Goal: Transaction & Acquisition: Purchase product/service

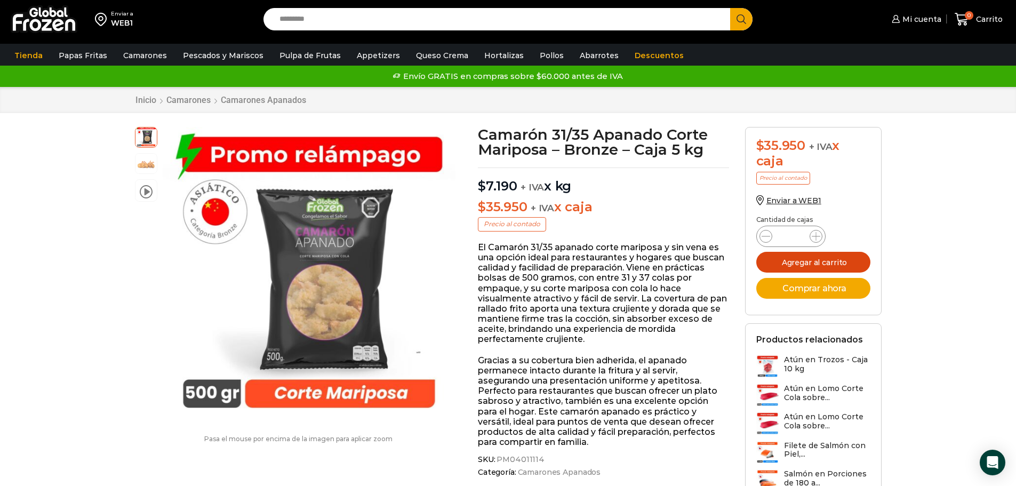
click at [812, 258] on button "Agregar al carrito" at bounding box center [814, 262] width 114 height 21
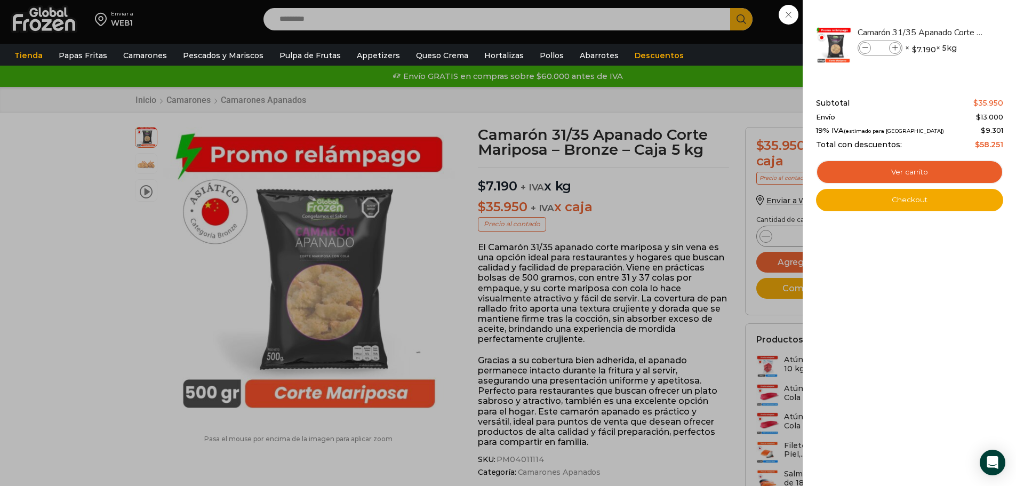
click at [952, 32] on div "1 Carrito 1 1 Shopping Cart *" at bounding box center [978, 19] width 53 height 25
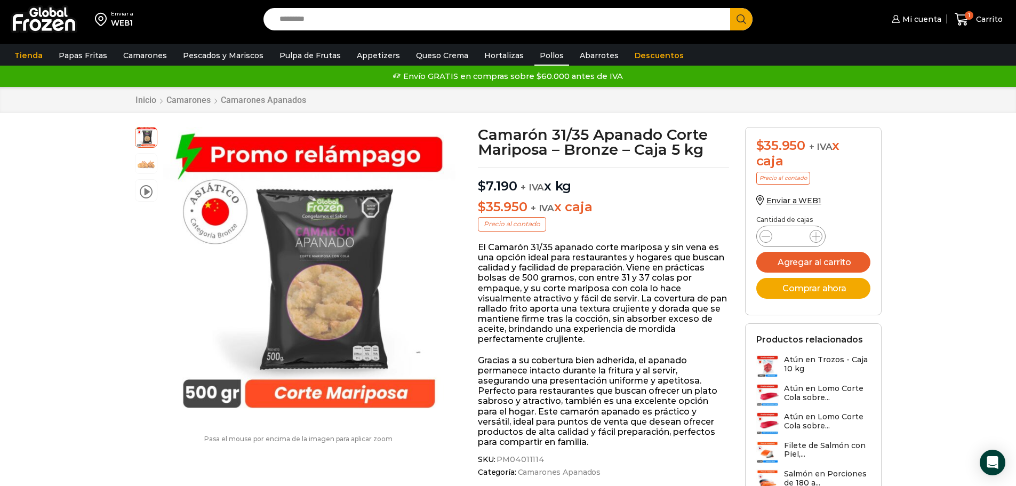
click at [535, 56] on link "Pollos" at bounding box center [552, 55] width 35 height 20
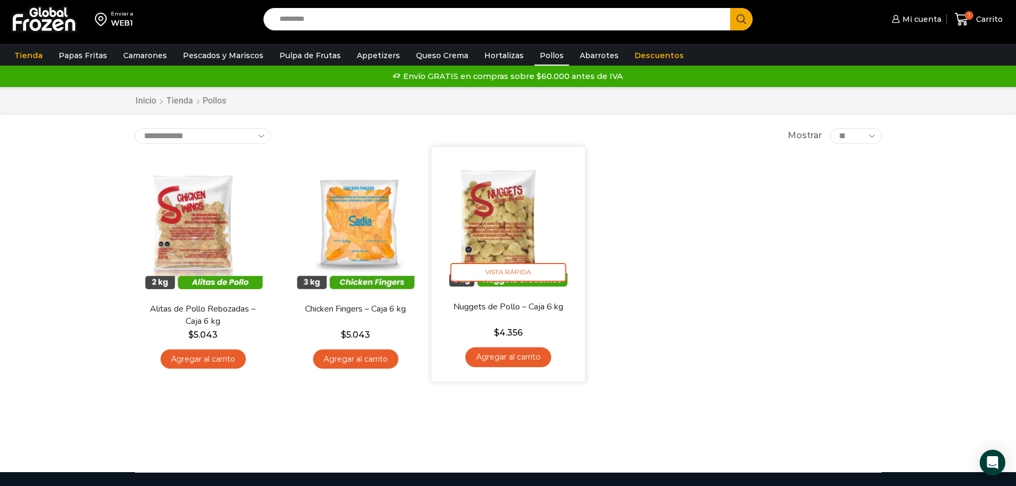
click at [512, 356] on link "Agregar al carrito" at bounding box center [508, 357] width 86 height 20
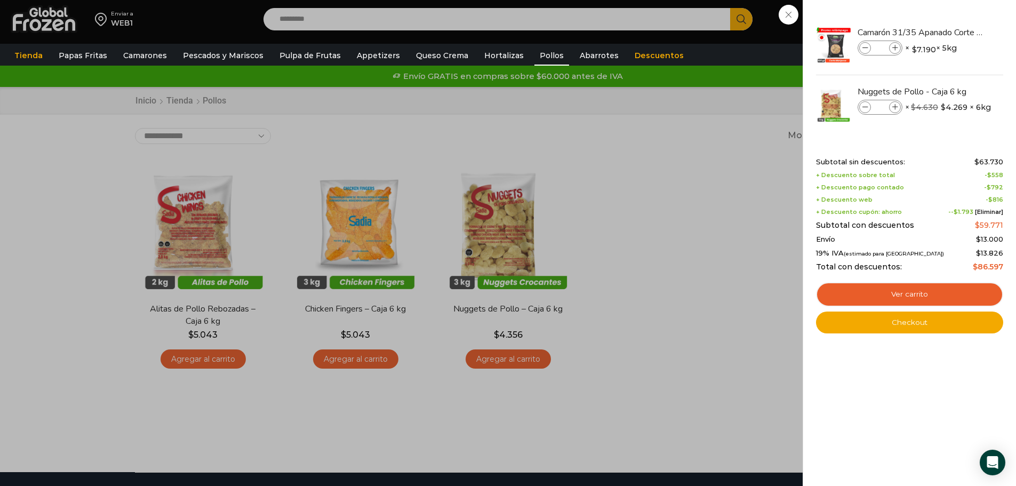
click at [952, 32] on div "2 Carrito 2 2 Shopping Cart *" at bounding box center [978, 19] width 53 height 25
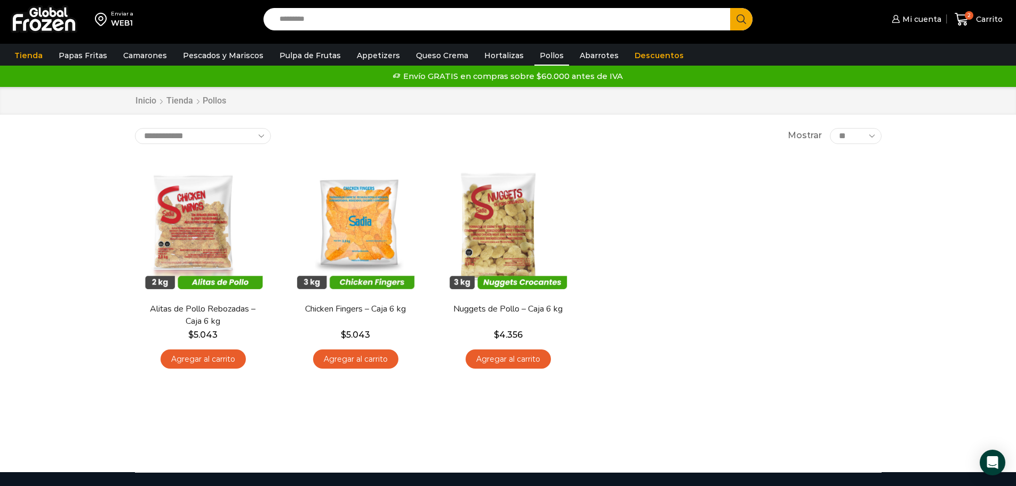
click at [369, 358] on link "Agregar al carrito" at bounding box center [355, 359] width 85 height 20
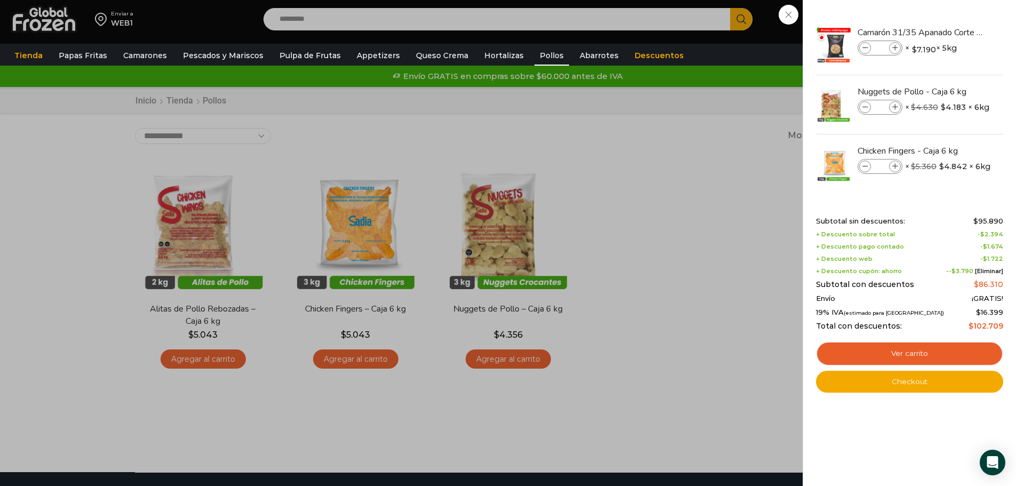
click at [952, 32] on div "3 Carrito 3 3 Shopping Cart *" at bounding box center [978, 19] width 53 height 25
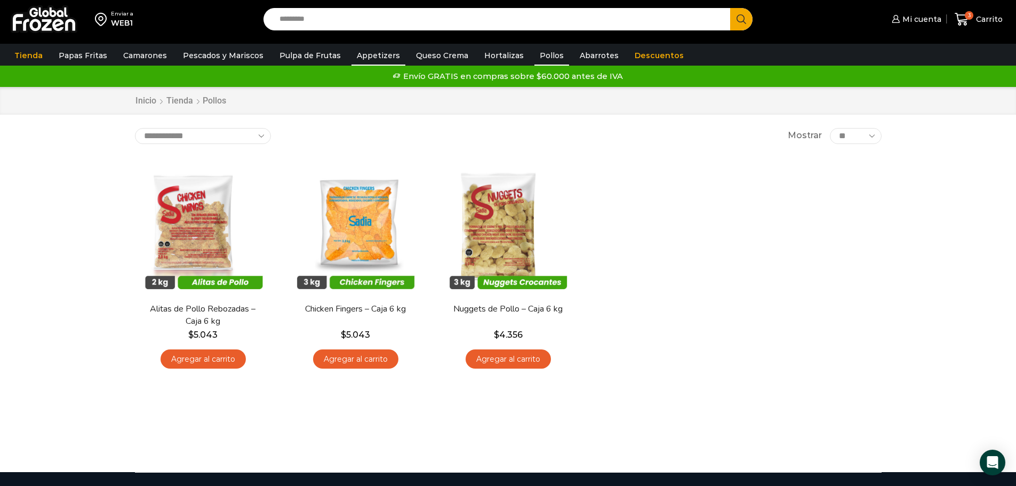
click at [382, 54] on link "Appetizers" at bounding box center [379, 55] width 54 height 20
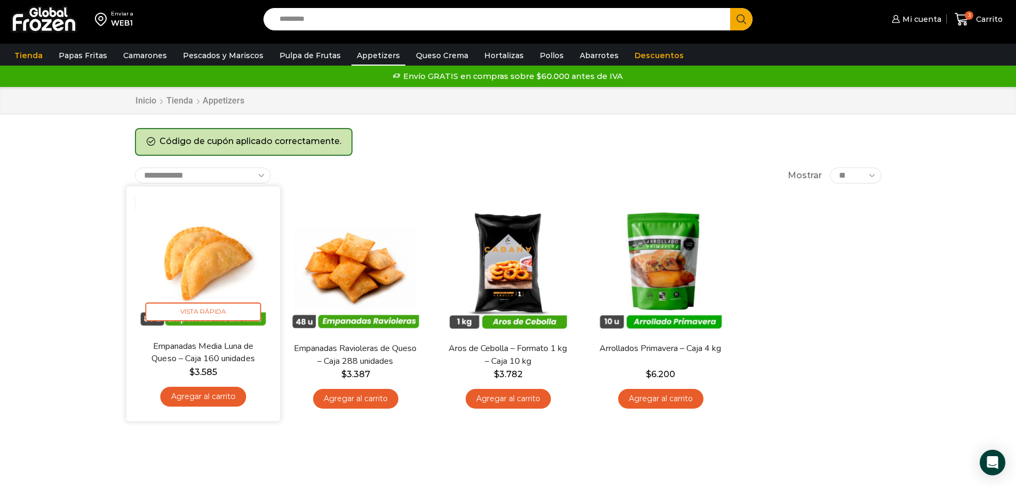
click at [201, 400] on link "Agregar al carrito" at bounding box center [203, 397] width 86 height 20
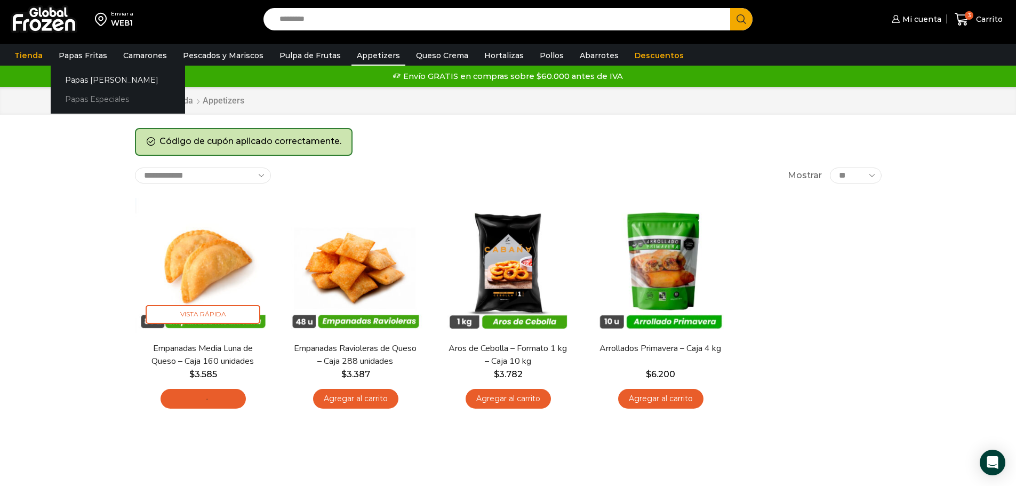
click at [104, 99] on link "Papas Especiales" at bounding box center [118, 100] width 134 height 20
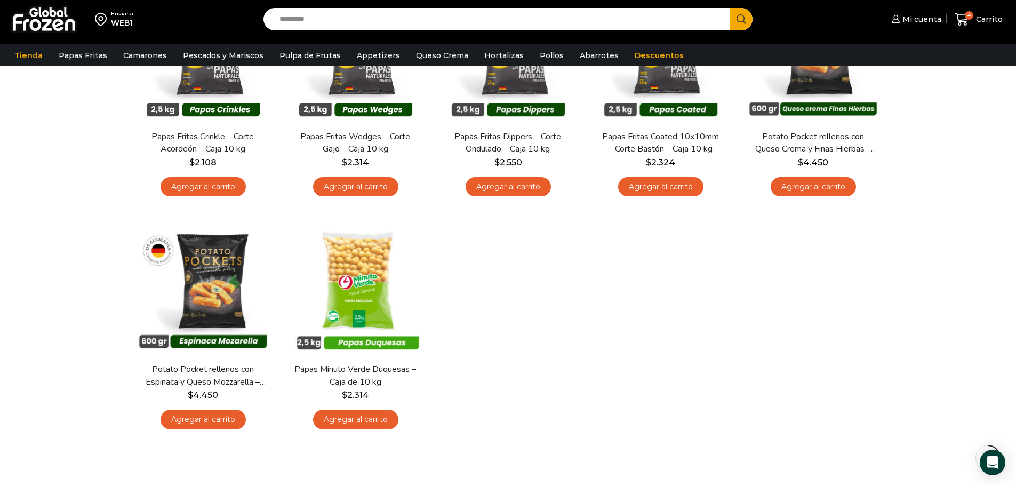
scroll to position [213, 0]
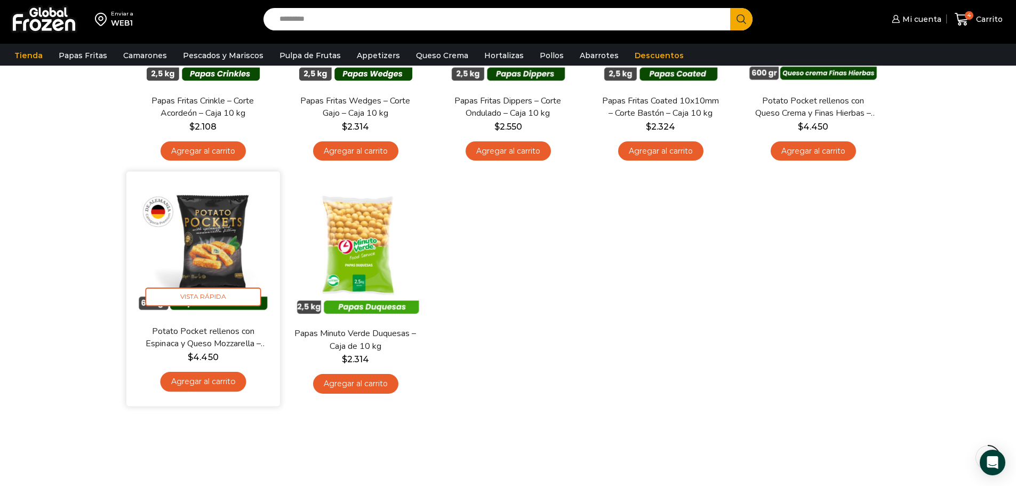
click at [231, 382] on link "Agregar al carrito" at bounding box center [203, 382] width 86 height 20
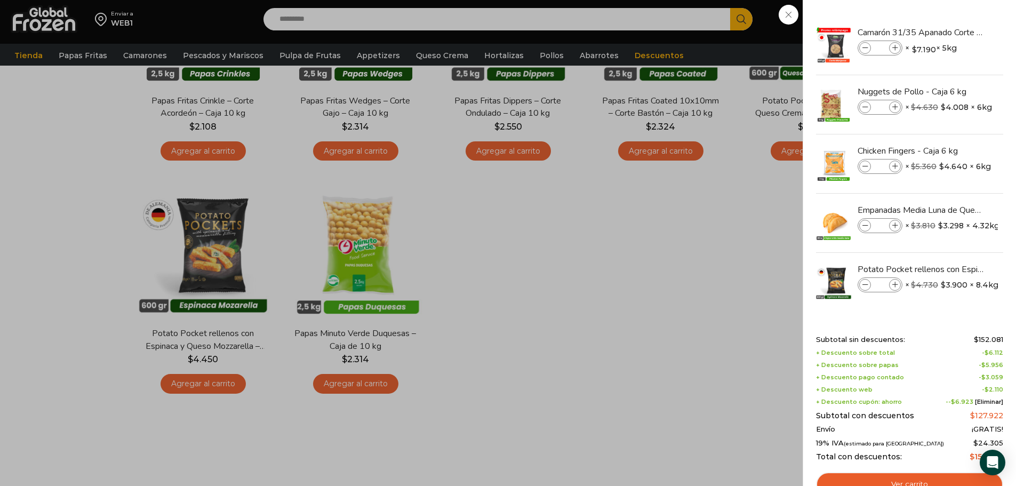
click at [952, 32] on div "5 Carrito 5 5 Shopping Cart *" at bounding box center [978, 19] width 53 height 25
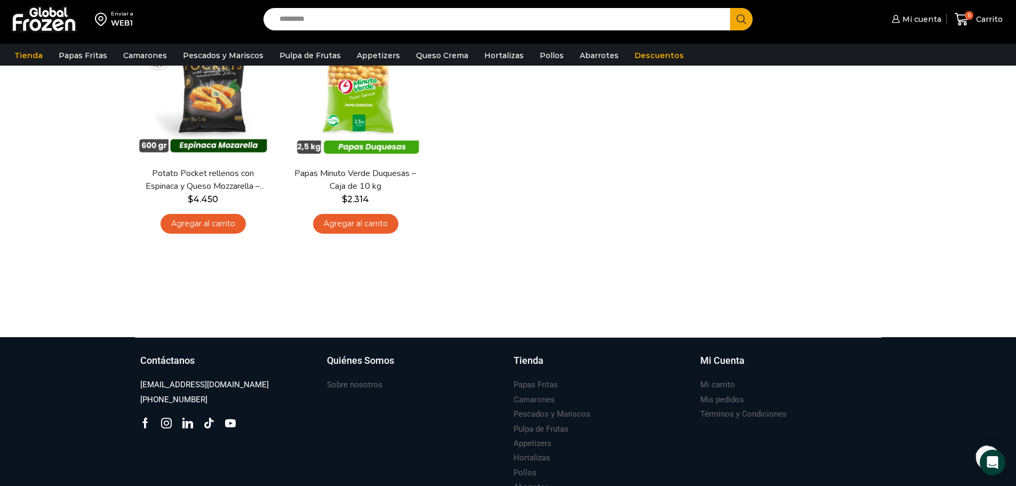
scroll to position [53, 0]
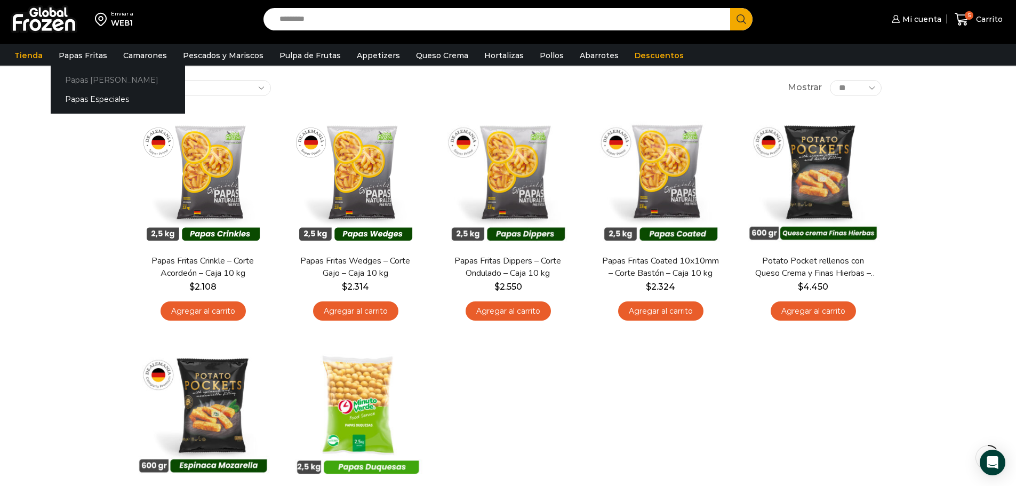
click at [96, 80] on link "Papas [PERSON_NAME]" at bounding box center [118, 80] width 134 height 20
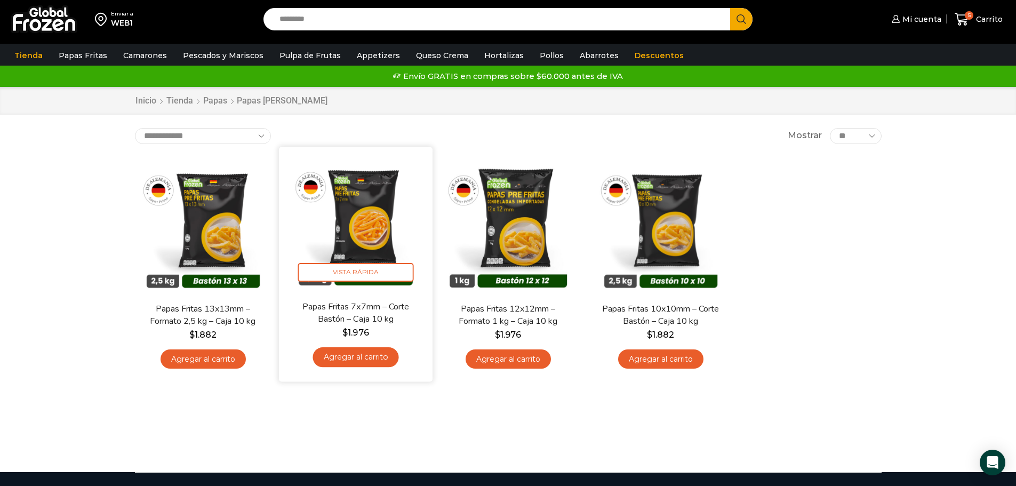
click at [338, 353] on link "Agregar al carrito" at bounding box center [356, 357] width 86 height 20
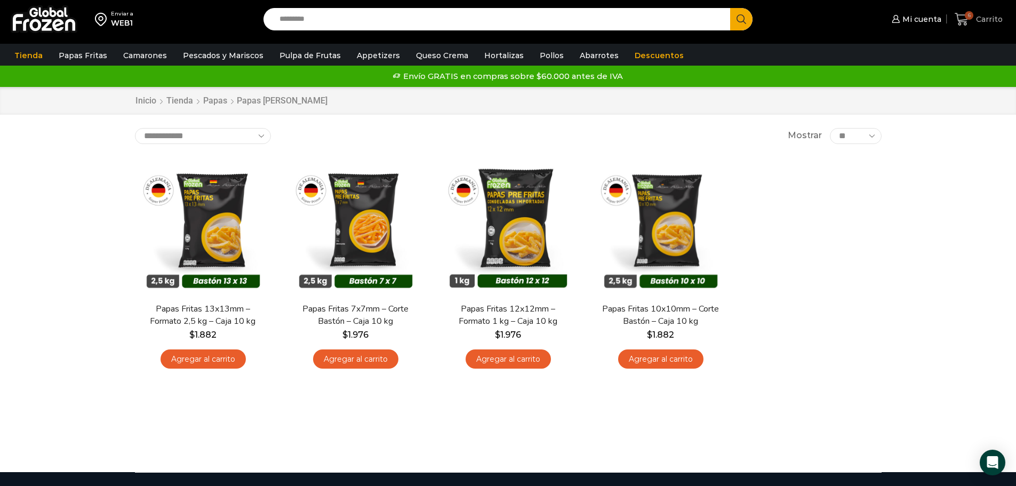
click at [984, 22] on span "Carrito" at bounding box center [988, 19] width 29 height 11
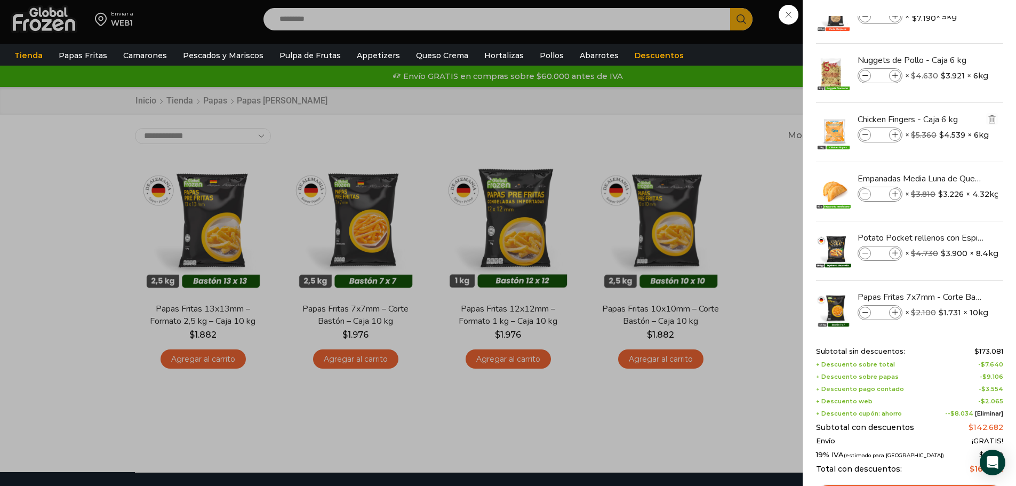
scroll to position [47, 0]
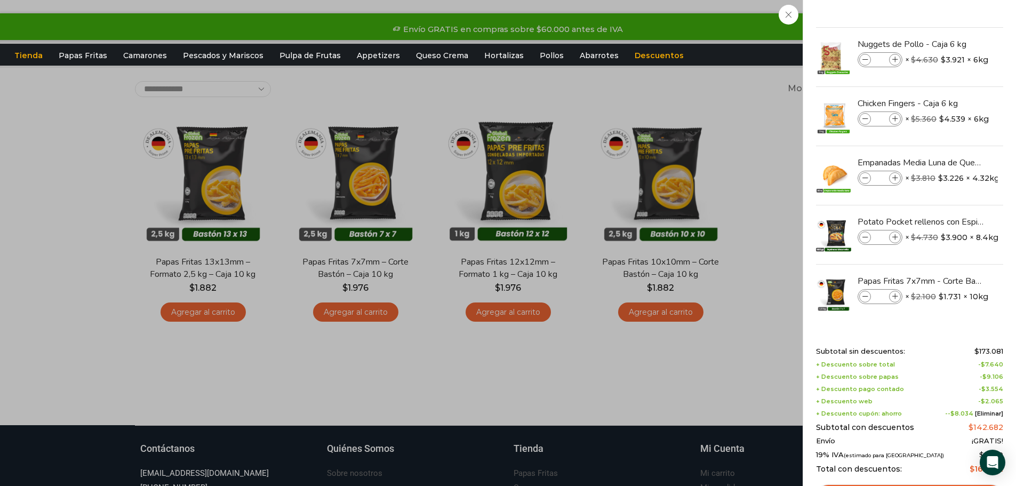
scroll to position [22, 0]
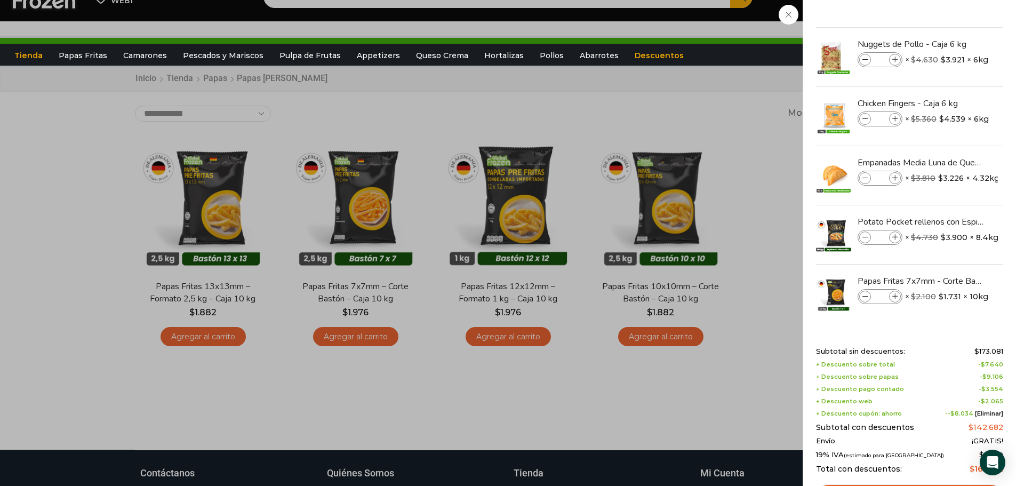
drag, startPoint x: 1000, startPoint y: 296, endPoint x: 1005, endPoint y: 319, distance: 23.4
click at [1005, 319] on div "6 Shopping Cart Camarón 31/35 Apanado Corte Mariposa - Bronze - Caja 5 kg Camar…" at bounding box center [909, 243] width 213 height 486
drag, startPoint x: 1002, startPoint y: 313, endPoint x: 1003, endPoint y: 201, distance: 112.6
click at [1003, 205] on div "Camarón 31/35 Apanado Corte Mariposa - Bronze - Caja 5 kg Camarón 31/35 Apanado…" at bounding box center [909, 173] width 187 height 315
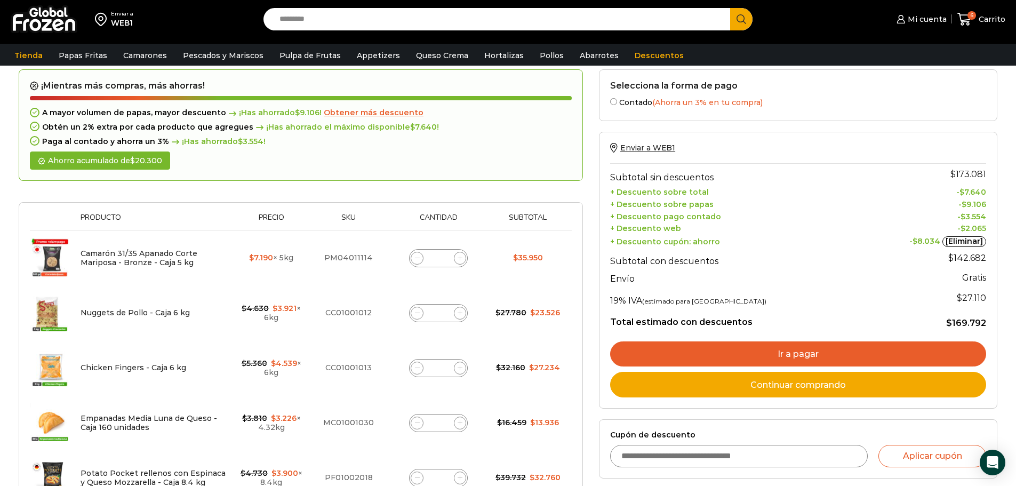
scroll to position [267, 0]
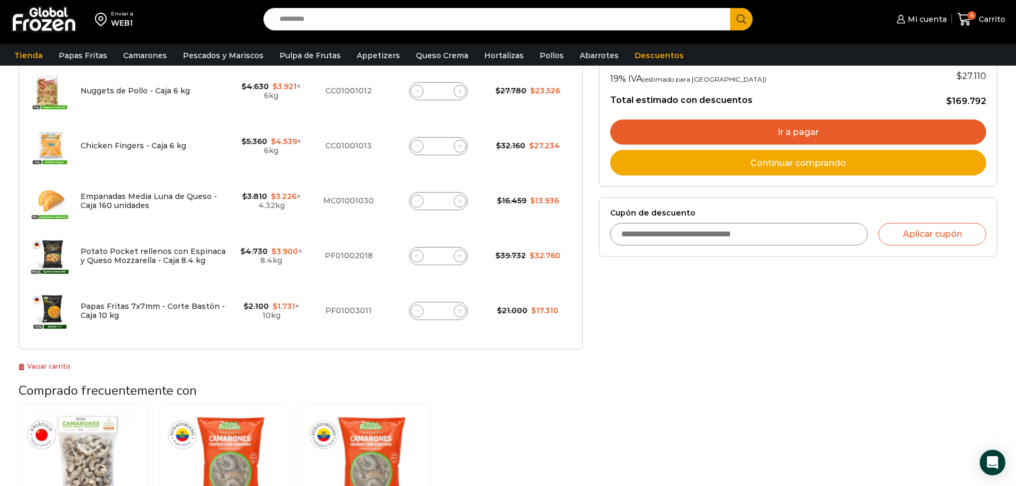
click at [719, 233] on input "Cupón de descuento" at bounding box center [739, 234] width 258 height 22
type input "*"
type input "******"
click at [932, 235] on button "Aplicar cupón" at bounding box center [933, 234] width 108 height 22
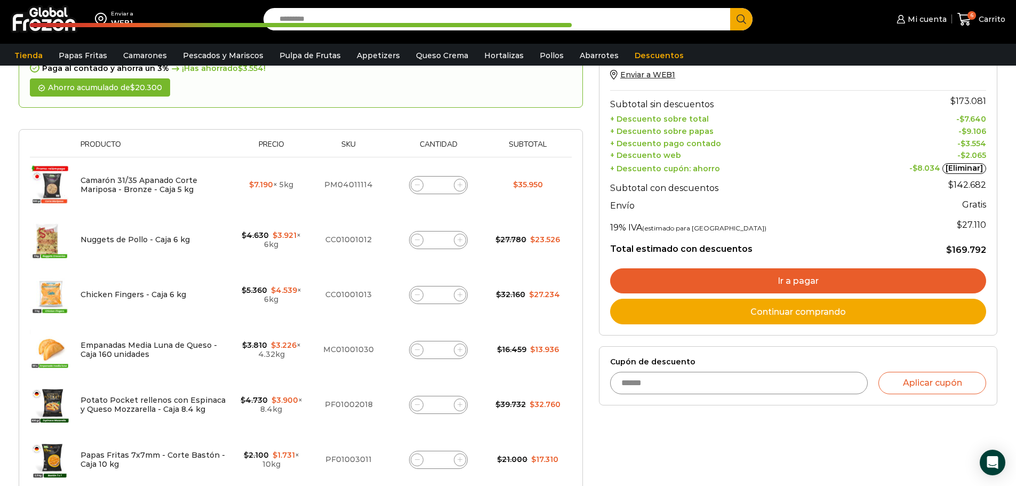
scroll to position [0, 0]
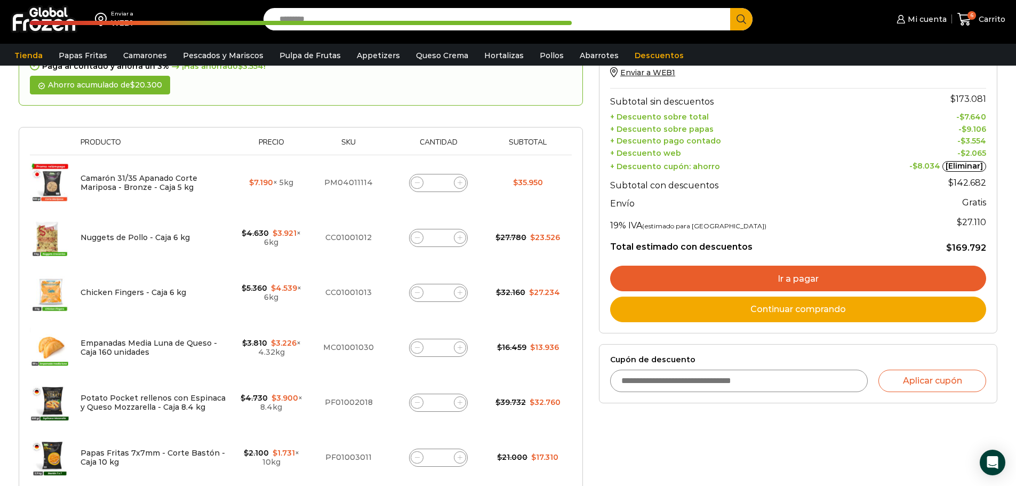
scroll to position [160, 0]
drag, startPoint x: 798, startPoint y: 383, endPoint x: 790, endPoint y: 386, distance: 8.4
click at [797, 383] on input "Cupón de descuento" at bounding box center [739, 380] width 258 height 22
type input "*"
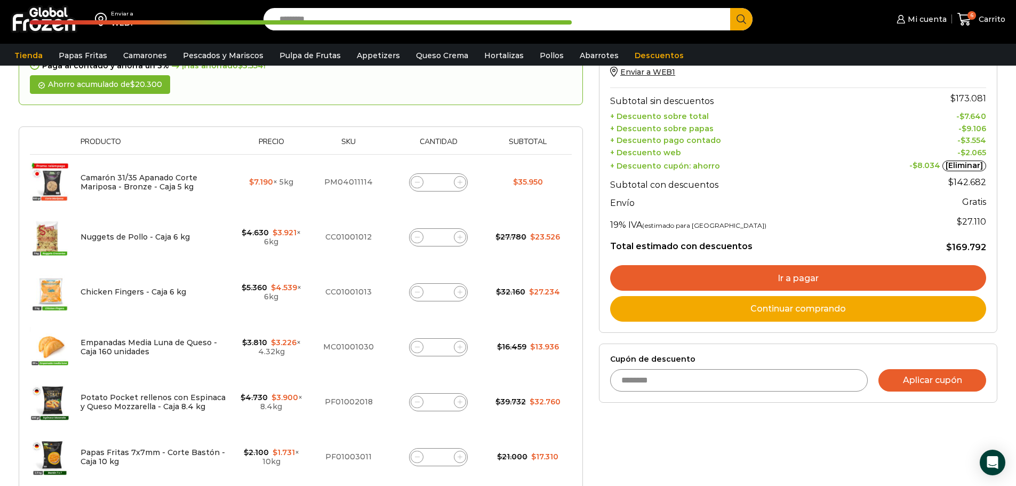
type input "********"
click at [909, 386] on button "Aplicar cupón" at bounding box center [933, 380] width 108 height 22
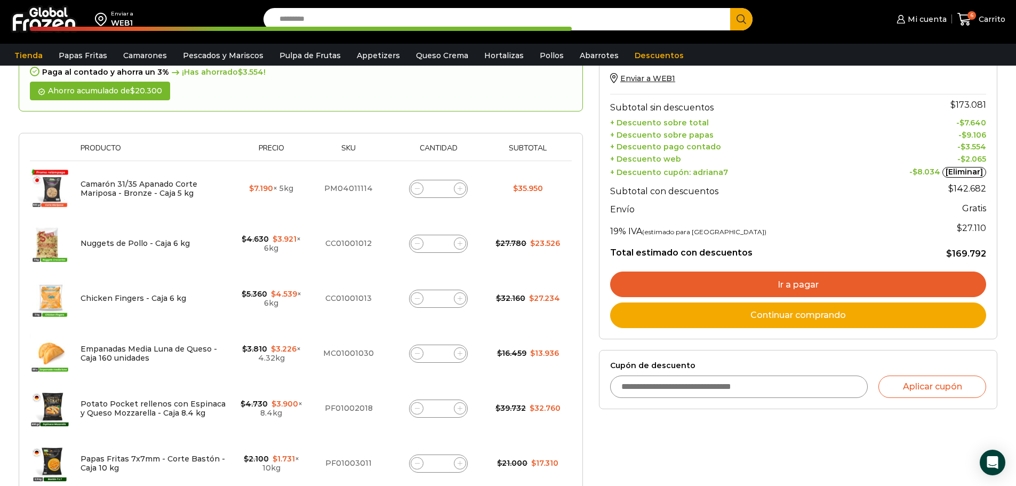
scroll to position [160, 0]
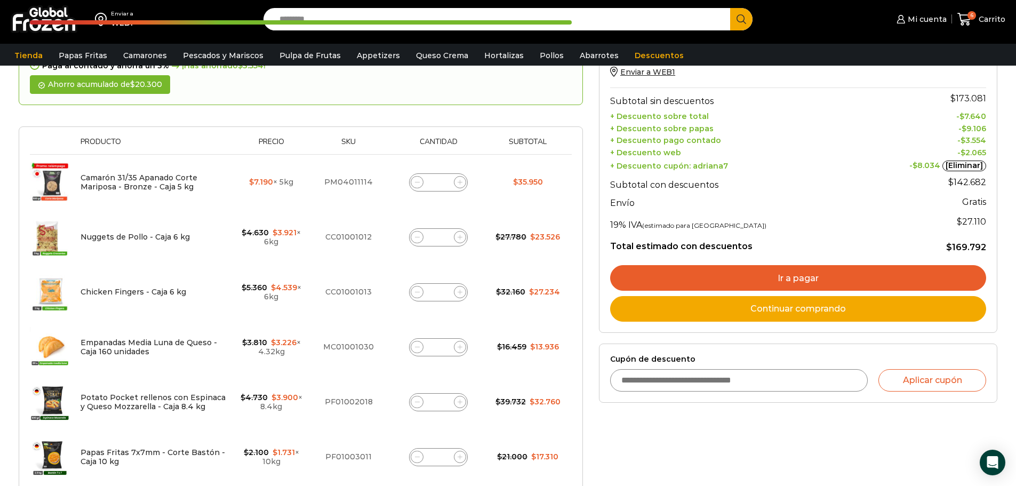
click at [754, 377] on input "Cupón de descuento" at bounding box center [739, 380] width 258 height 22
type input "******"
click at [909, 381] on button "Aplicar cupón" at bounding box center [933, 380] width 108 height 22
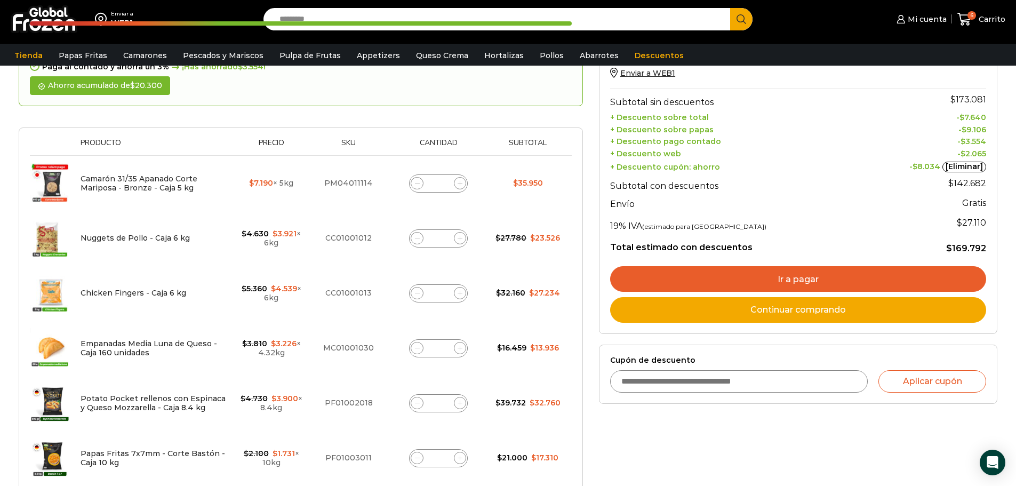
scroll to position [160, 0]
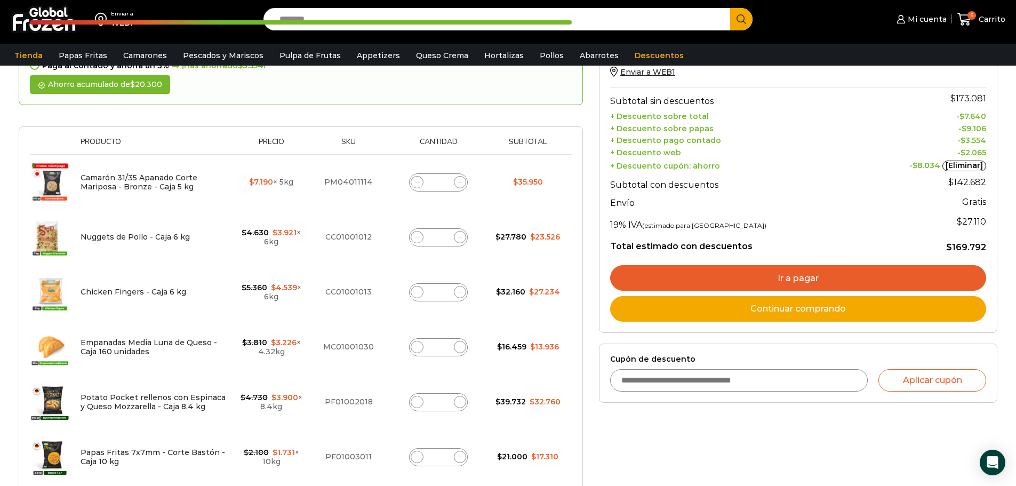
click at [781, 389] on input "Cupón de descuento" at bounding box center [739, 380] width 258 height 22
type input "********"
click at [954, 380] on button "Aplicar cupón" at bounding box center [933, 380] width 108 height 22
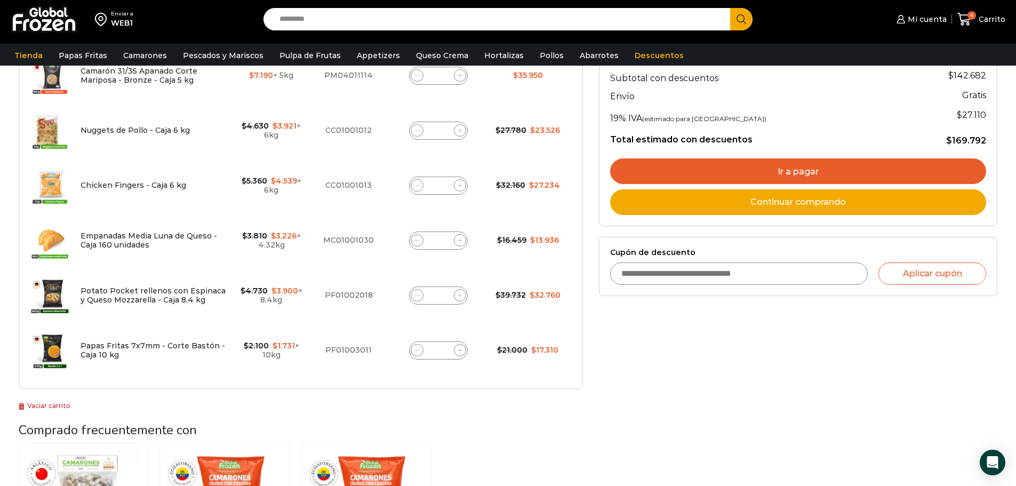
click at [419, 296] on icon at bounding box center [417, 295] width 5 height 5
type input "*"
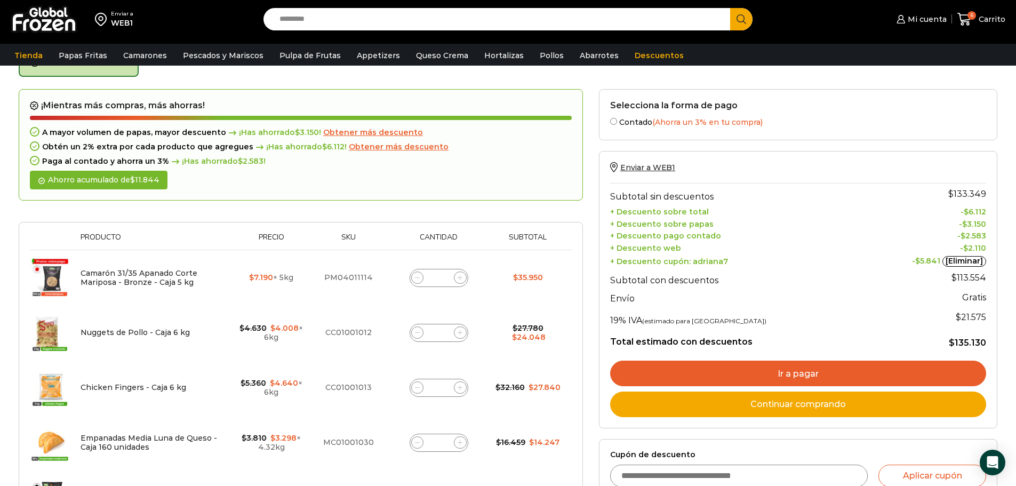
scroll to position [60, 0]
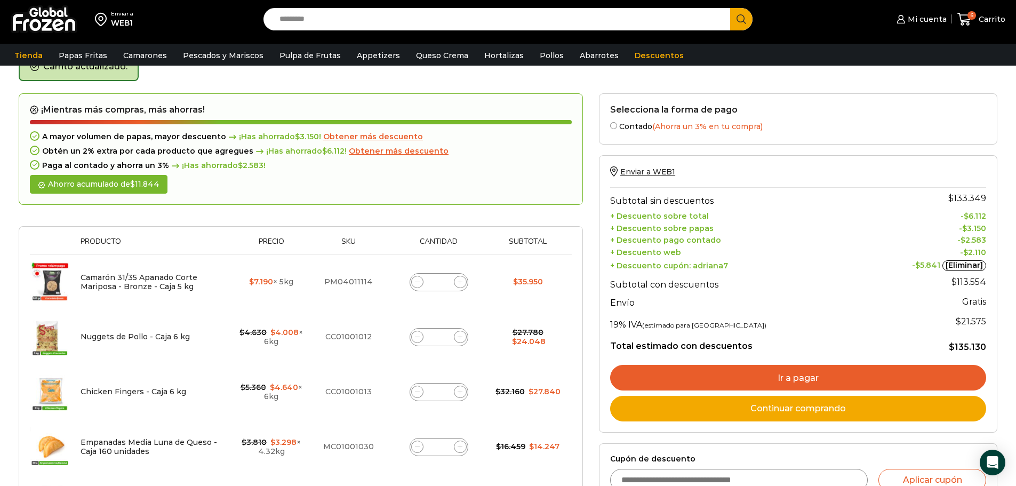
click at [460, 280] on icon at bounding box center [460, 282] width 5 height 5
type input "*"
click at [421, 284] on span at bounding box center [417, 282] width 13 height 13
type input "*"
click at [421, 284] on span at bounding box center [417, 282] width 13 height 13
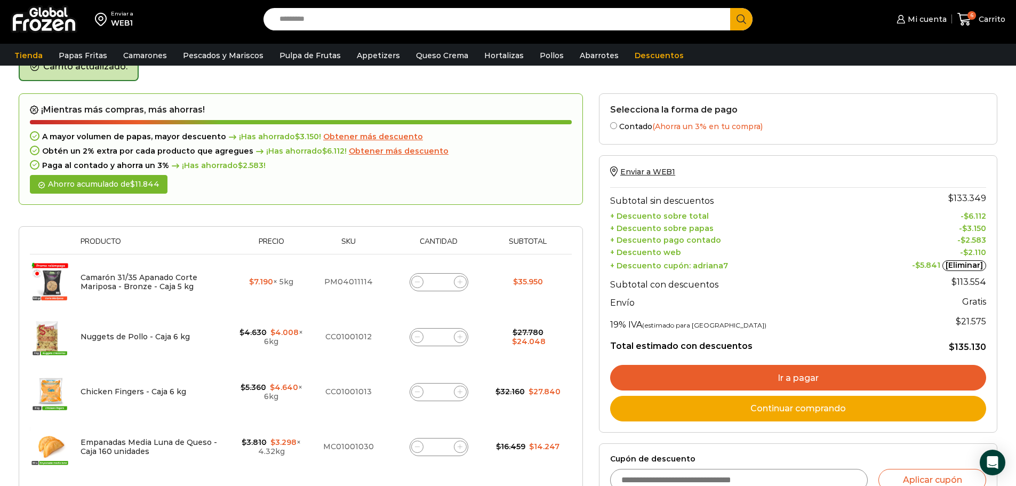
type input "*"
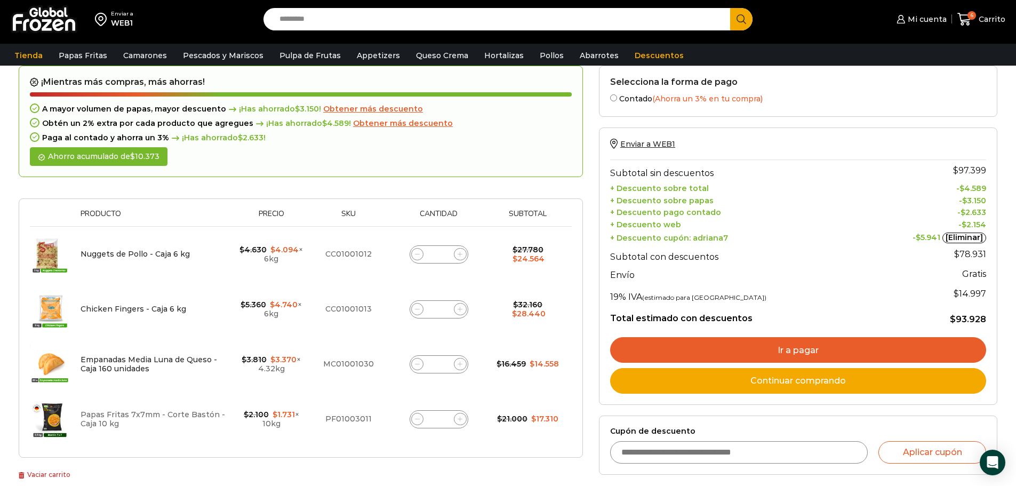
scroll to position [167, 0]
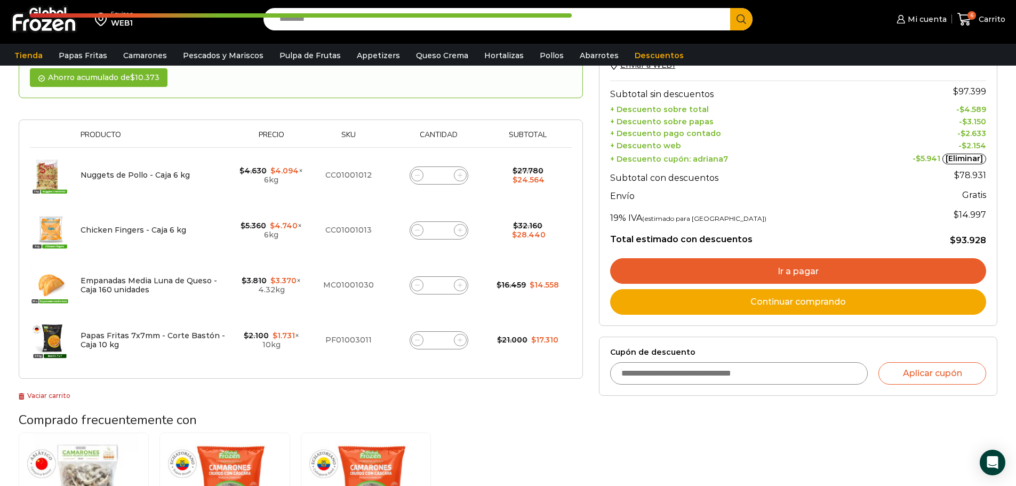
click at [786, 271] on link "Ir a pagar" at bounding box center [798, 271] width 376 height 26
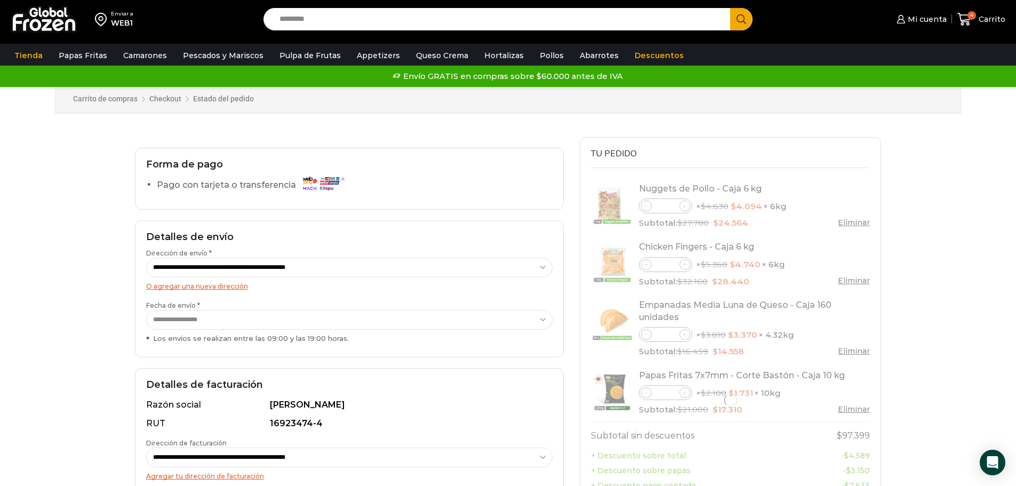
click at [511, 270] on select "**********" at bounding box center [349, 268] width 407 height 20
click at [146, 258] on select "**********" at bounding box center [349, 268] width 407 height 20
select select "*"
click at [511, 322] on select "**********" at bounding box center [349, 320] width 407 height 20
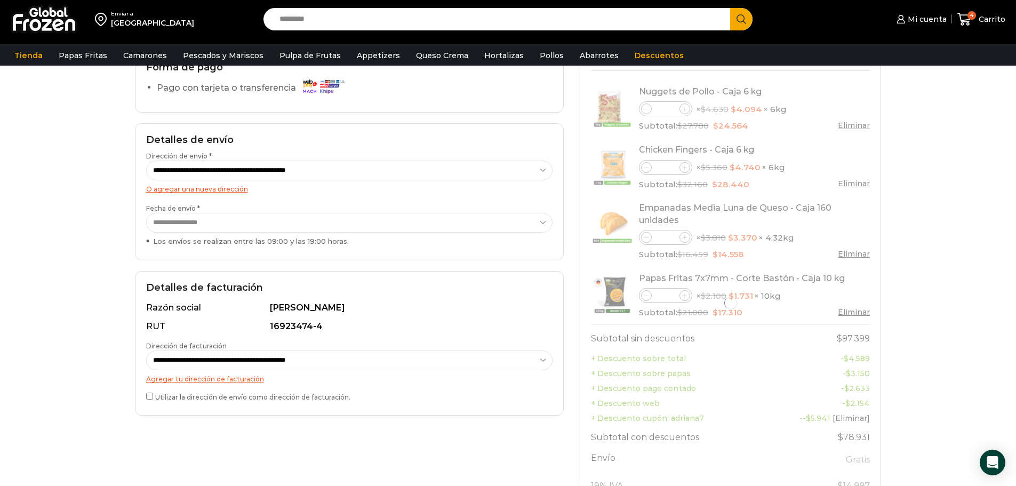
scroll to position [107, 0]
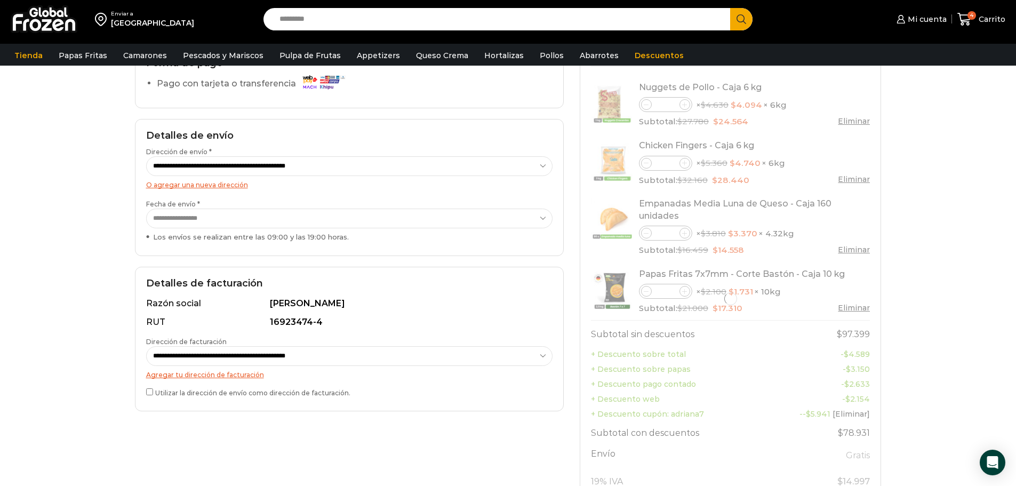
click at [490, 352] on select "**********" at bounding box center [349, 356] width 407 height 20
select select "*"
click at [146, 346] on select "**********" at bounding box center [349, 356] width 407 height 20
click at [145, 391] on div "**********" at bounding box center [349, 339] width 429 height 145
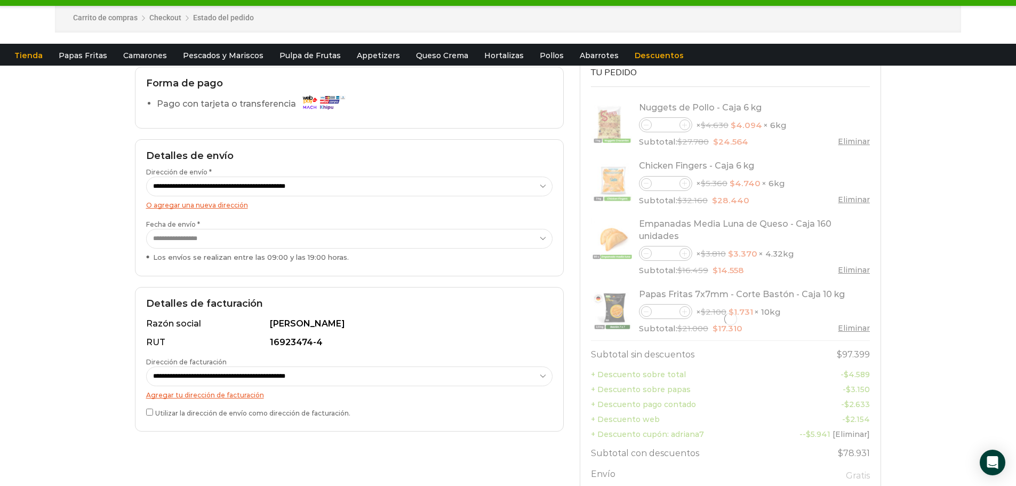
scroll to position [0, 0]
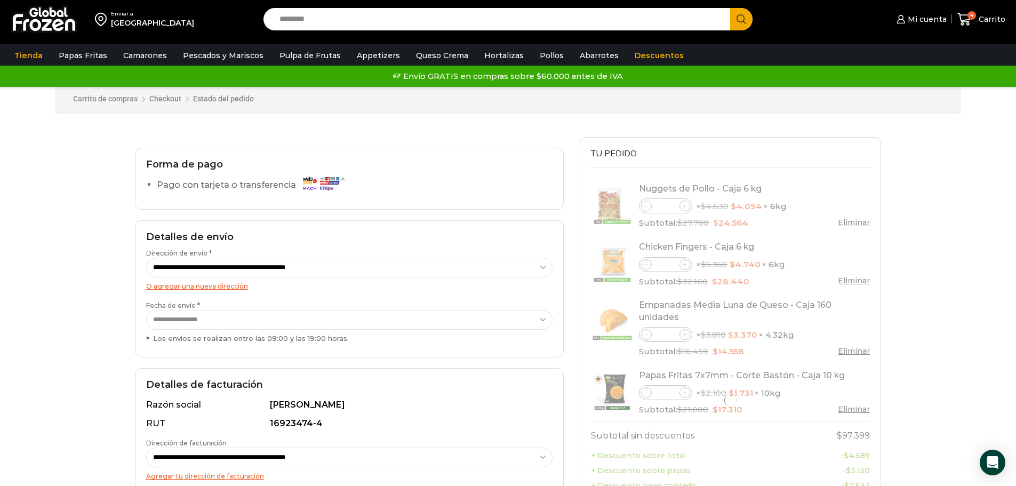
drag, startPoint x: 320, startPoint y: 177, endPoint x: 306, endPoint y: 195, distance: 23.3
click at [320, 177] on img at bounding box center [323, 183] width 48 height 19
click at [260, 185] on label "Pago con tarjeta o transferencia" at bounding box center [254, 185] width 194 height 19
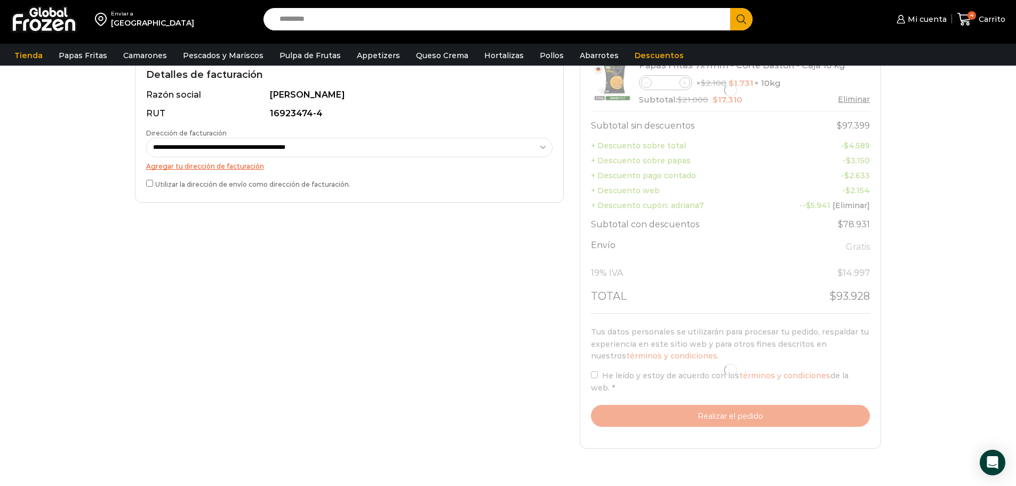
scroll to position [320, 0]
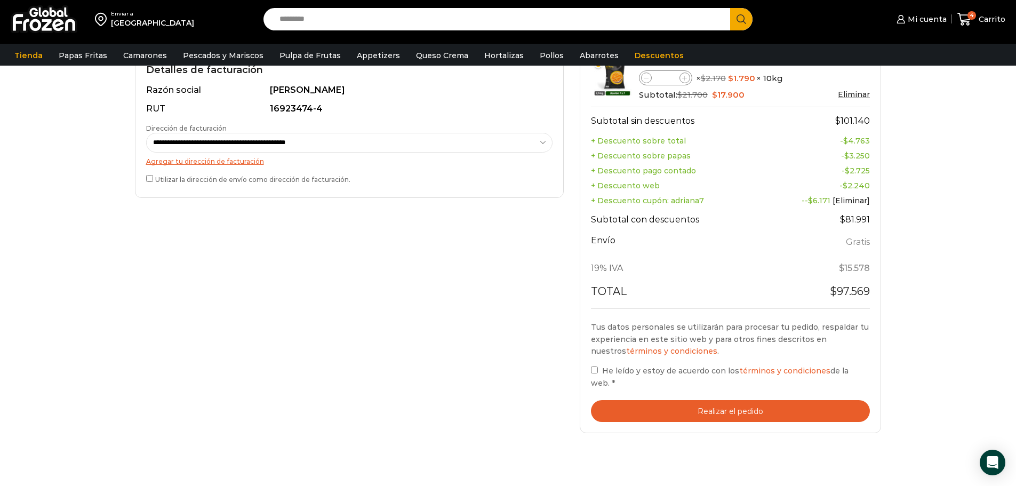
click at [671, 401] on button "Realizar el pedido" at bounding box center [731, 411] width 280 height 22
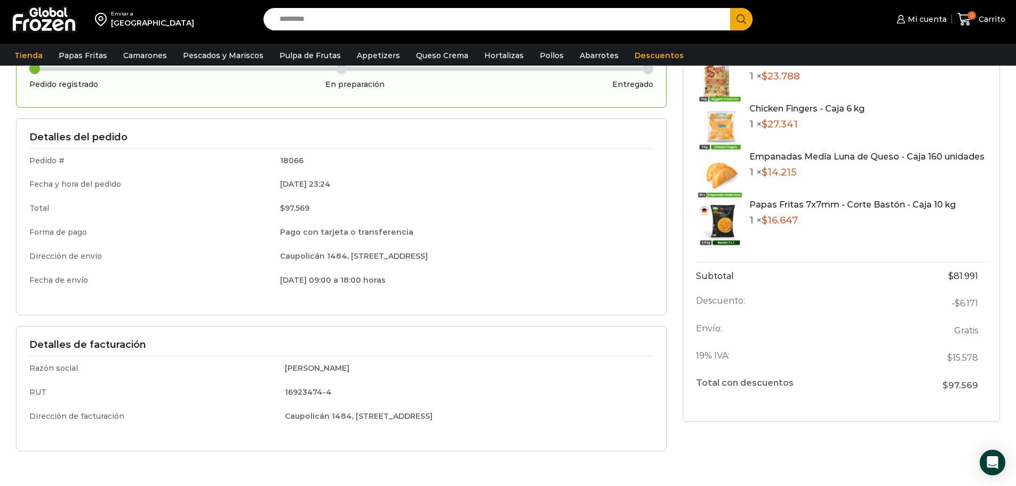
scroll to position [107, 0]
